Goal: Obtain resource: Download file/media

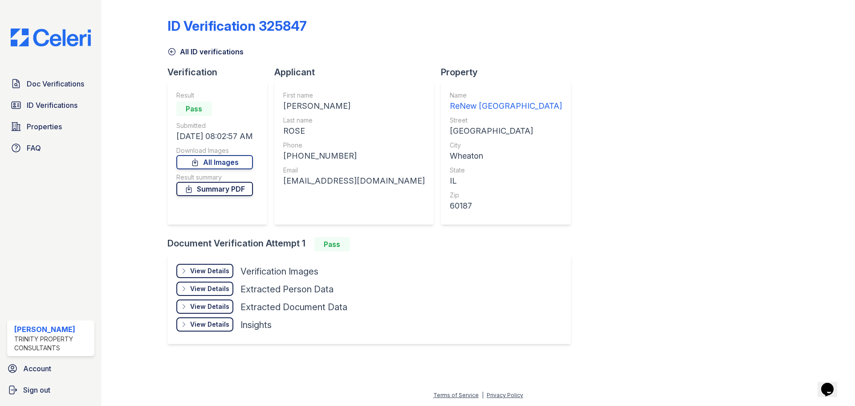
click at [253, 195] on link "Summary PDF" at bounding box center [214, 189] width 77 height 14
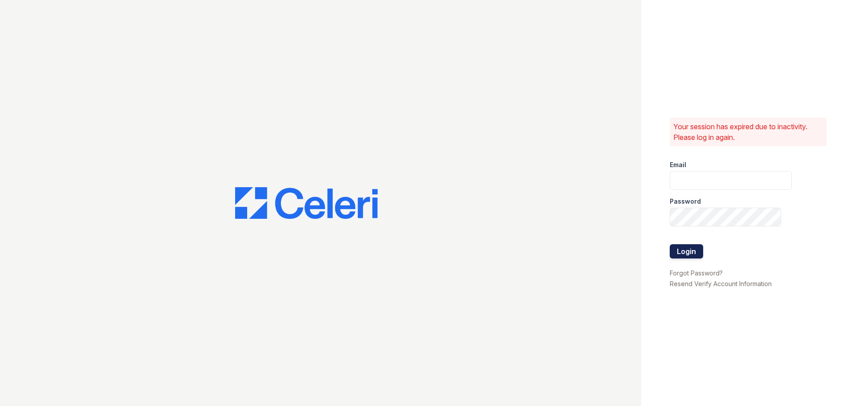
type input "[EMAIL_ADDRESS][DOMAIN_NAME]"
click at [703, 255] on button "Login" at bounding box center [686, 251] width 33 height 14
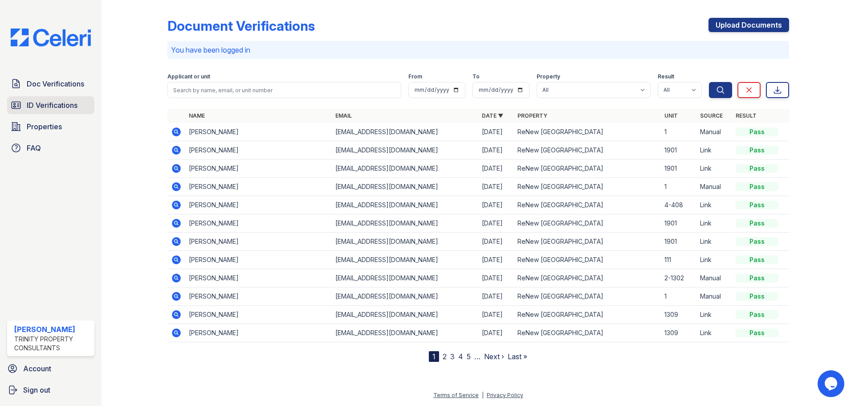
click at [61, 106] on span "ID Verifications" at bounding box center [52, 105] width 51 height 11
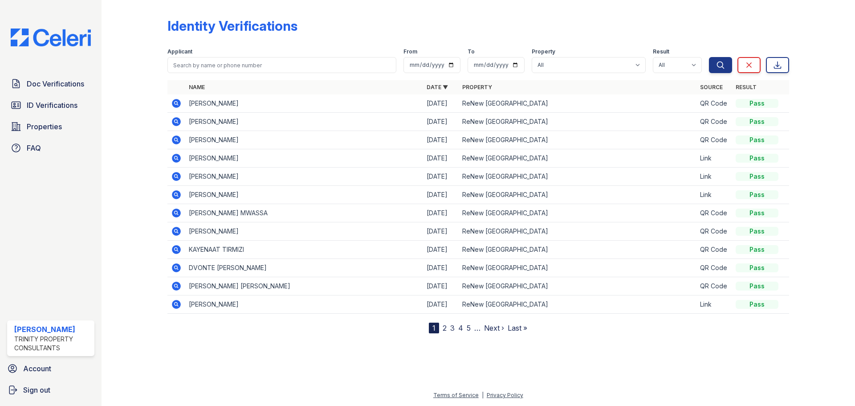
click at [178, 121] on icon at bounding box center [176, 121] width 9 height 9
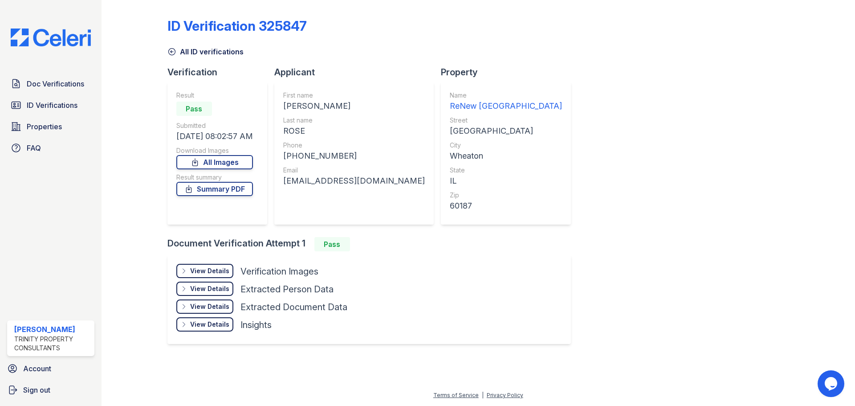
click at [222, 264] on div "View Details Details" at bounding box center [204, 271] width 57 height 14
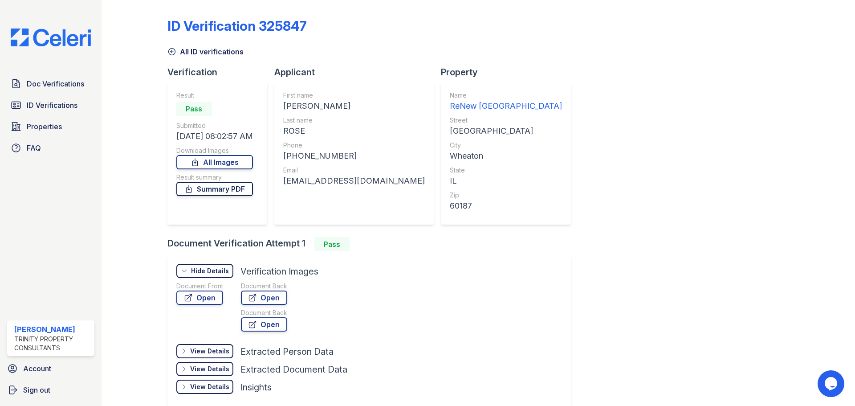
click at [205, 184] on link "Summary PDF" at bounding box center [214, 189] width 77 height 14
click at [246, 188] on link "Summary PDF" at bounding box center [214, 189] width 77 height 14
click at [204, 297] on link "Open" at bounding box center [199, 297] width 47 height 14
click at [274, 296] on link "Open" at bounding box center [264, 297] width 46 height 14
